Goal: Find specific page/section: Locate a particular part of the current website

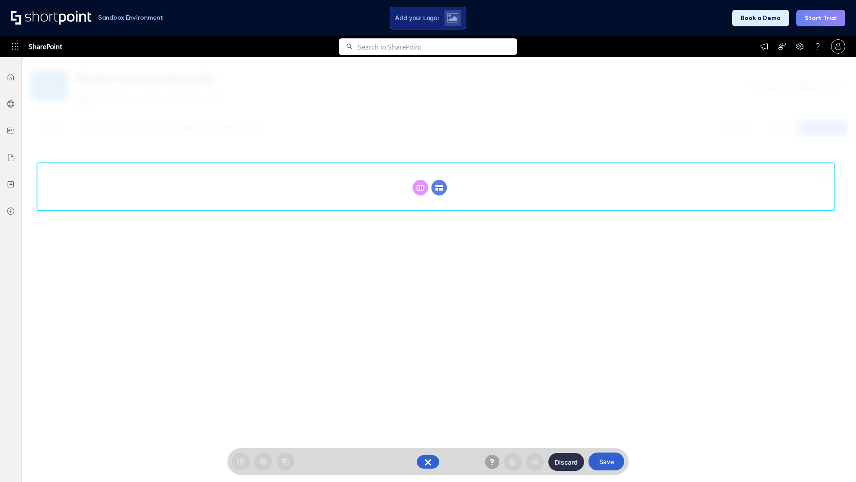
scroll to position [123, 0]
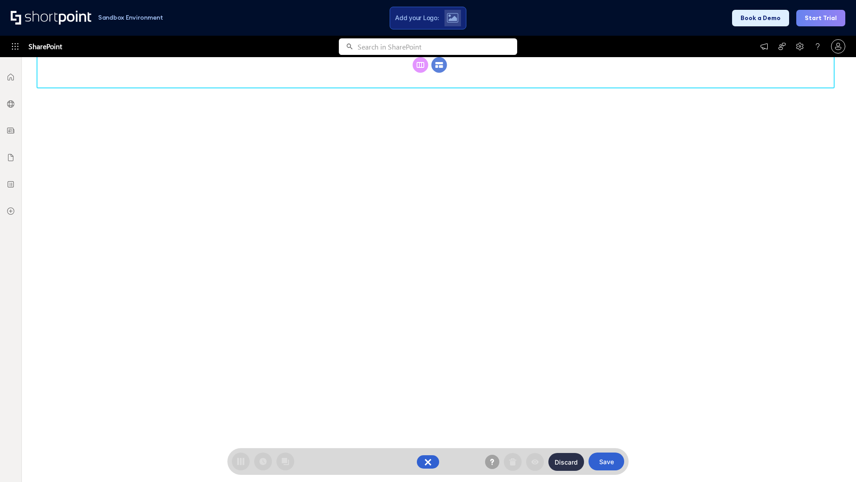
click at [439, 73] on circle at bounding box center [440, 65] width 16 height 16
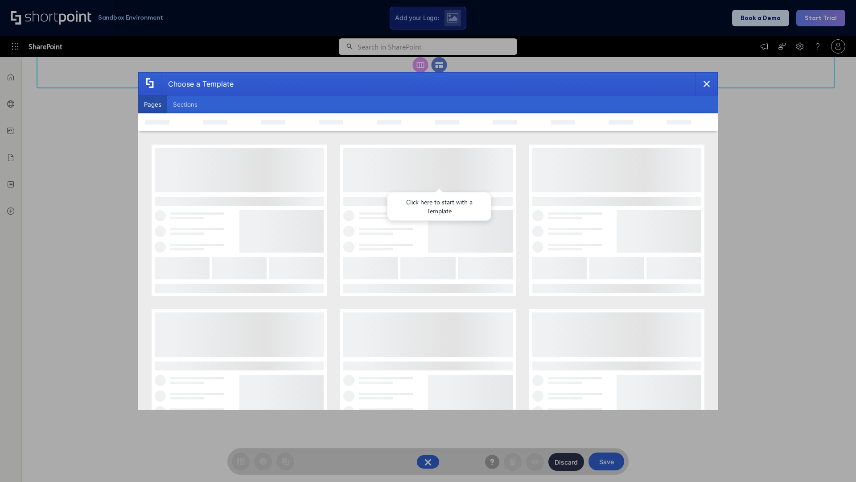
scroll to position [0, 0]
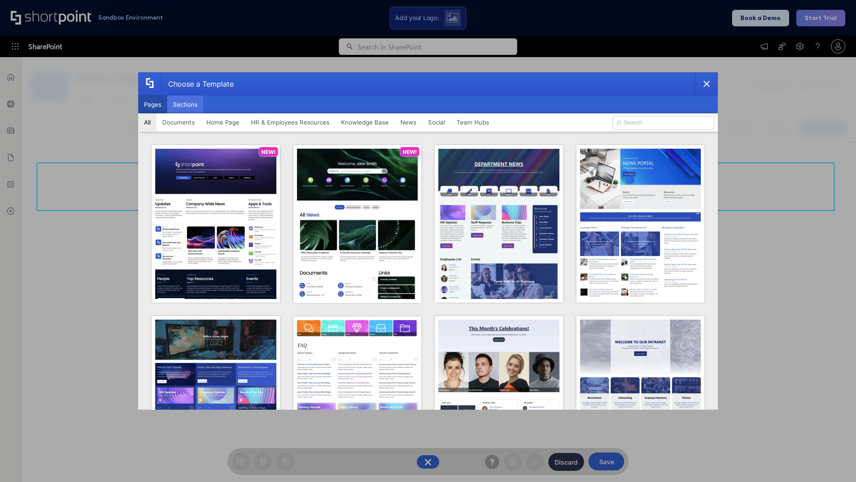
click at [185, 104] on button "Sections" at bounding box center [185, 104] width 36 height 18
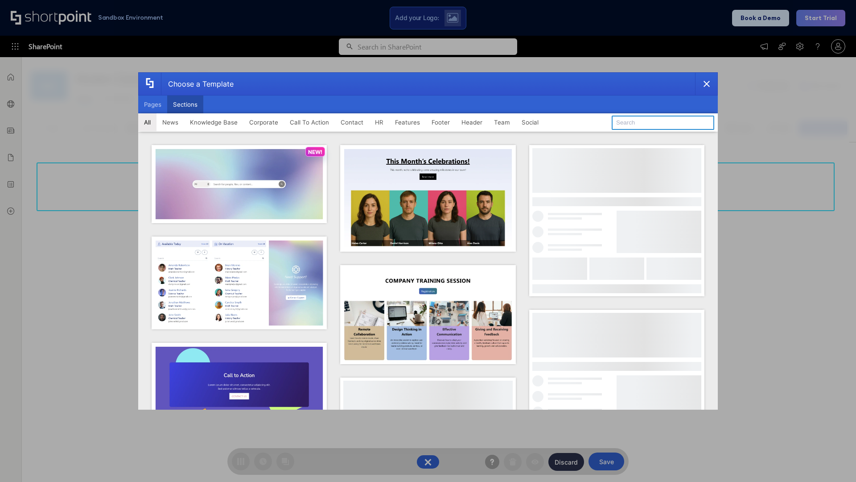
type input "Features Kit 4"
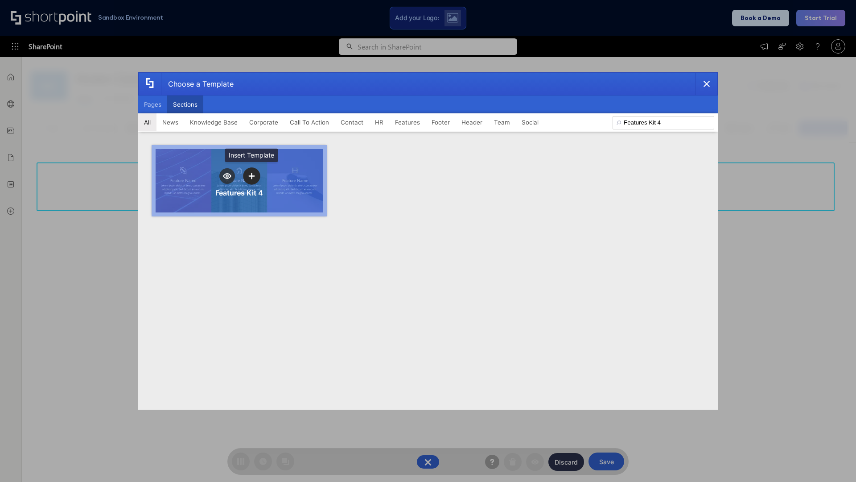
click at [252, 176] on icon "template selector" at bounding box center [251, 176] width 6 height 6
